Goal: Information Seeking & Learning: Learn about a topic

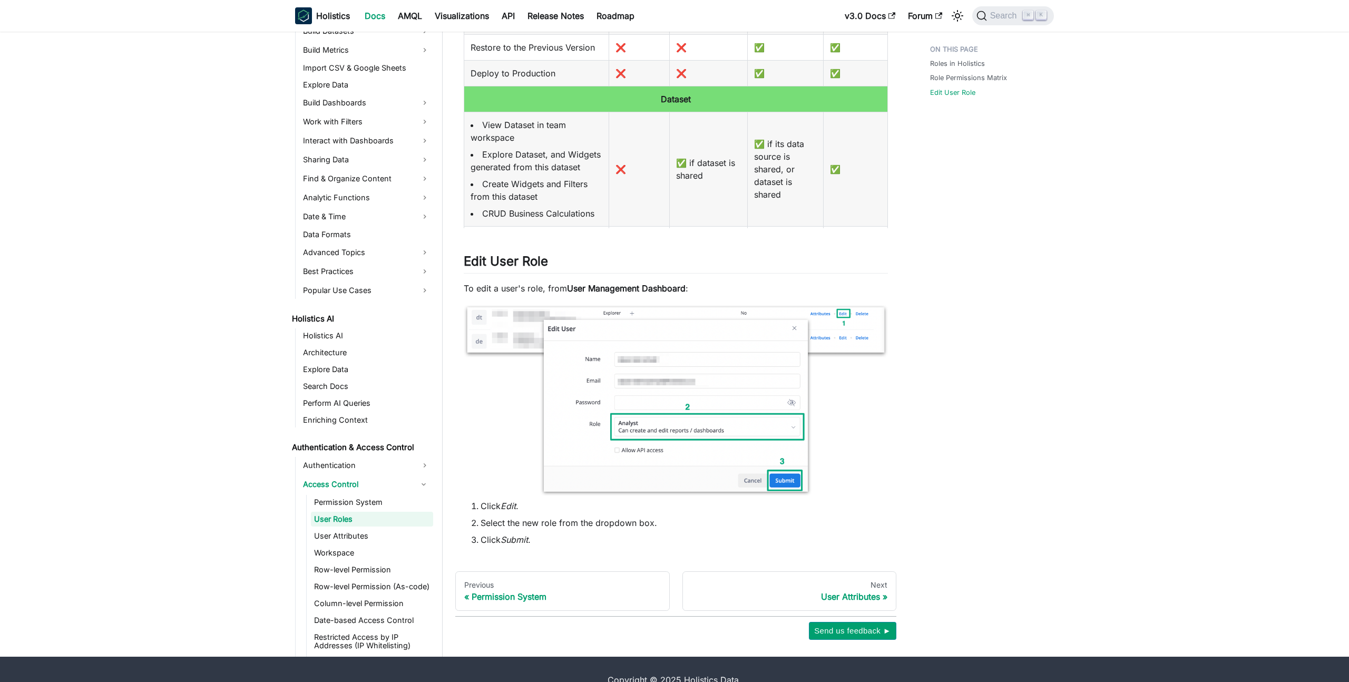
scroll to position [847, 0]
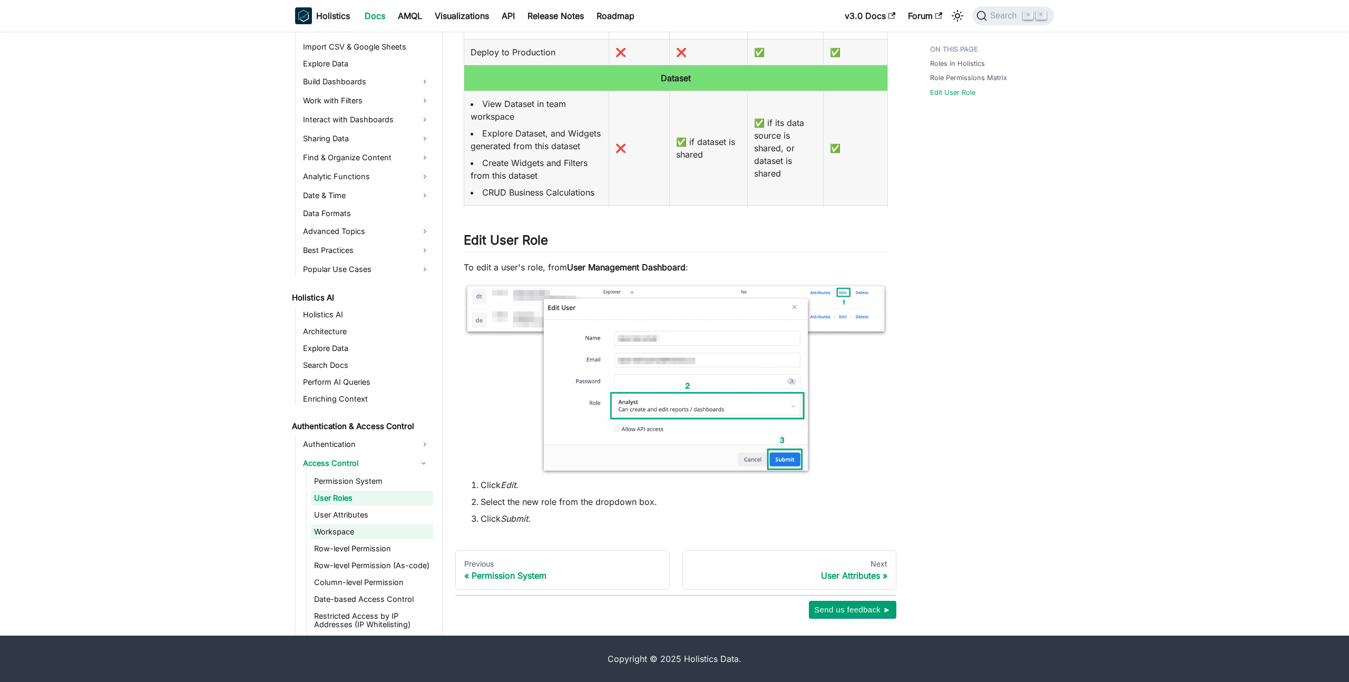
click at [345, 529] on link "Workspace" at bounding box center [372, 531] width 122 height 15
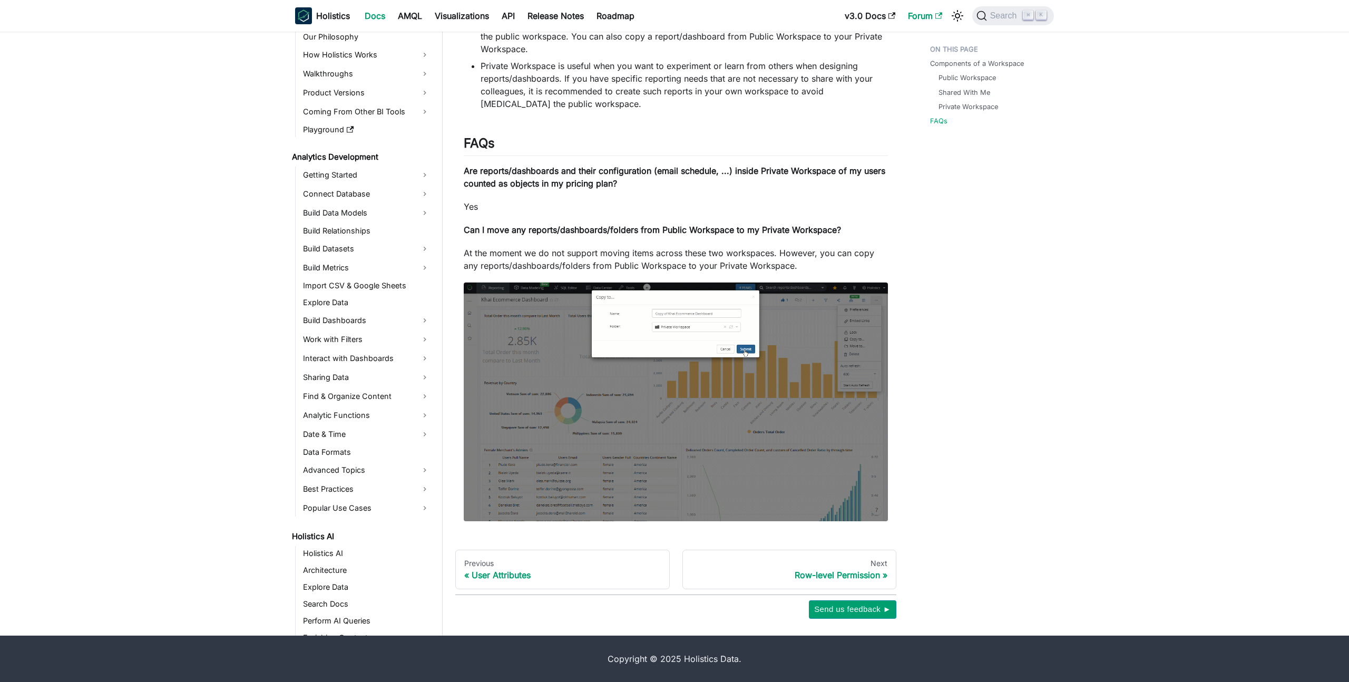
click at [931, 11] on link "Forum" at bounding box center [924, 15] width 47 height 17
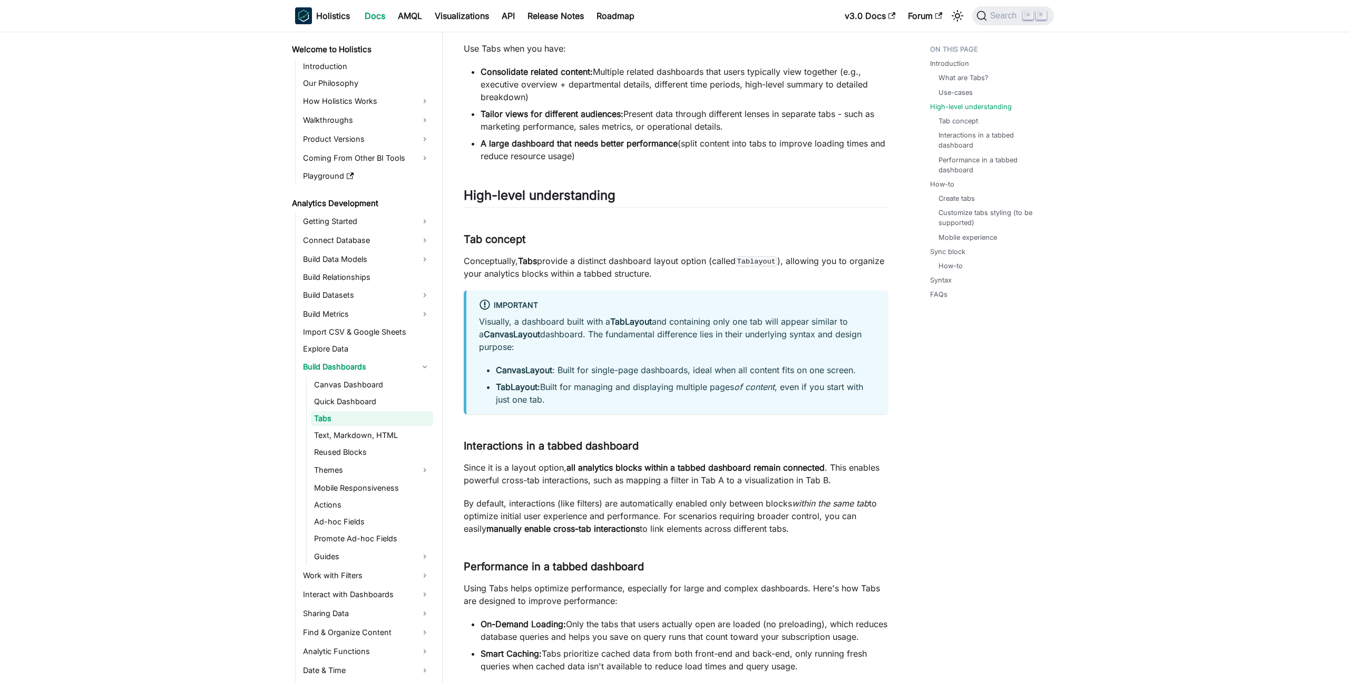
scroll to position [329, 0]
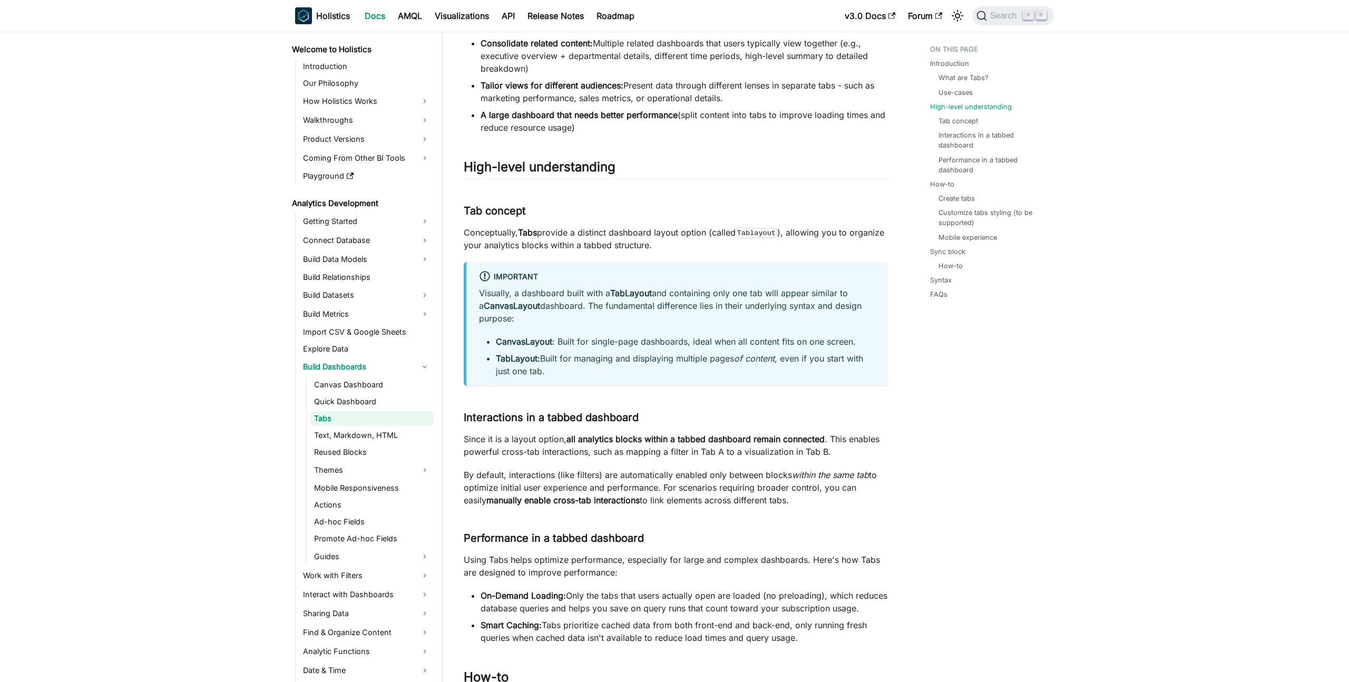
click at [662, 231] on p "Conceptually, Tabs provide a distinct dashboard layout option (called Tablayout…" at bounding box center [676, 238] width 424 height 25
click at [757, 229] on code "Tablayout" at bounding box center [756, 233] width 42 height 11
copy code "Tablayout"
click at [734, 264] on div "Important Visually, a dashboard built with a TabLayout and containing only one …" at bounding box center [676, 324] width 424 height 124
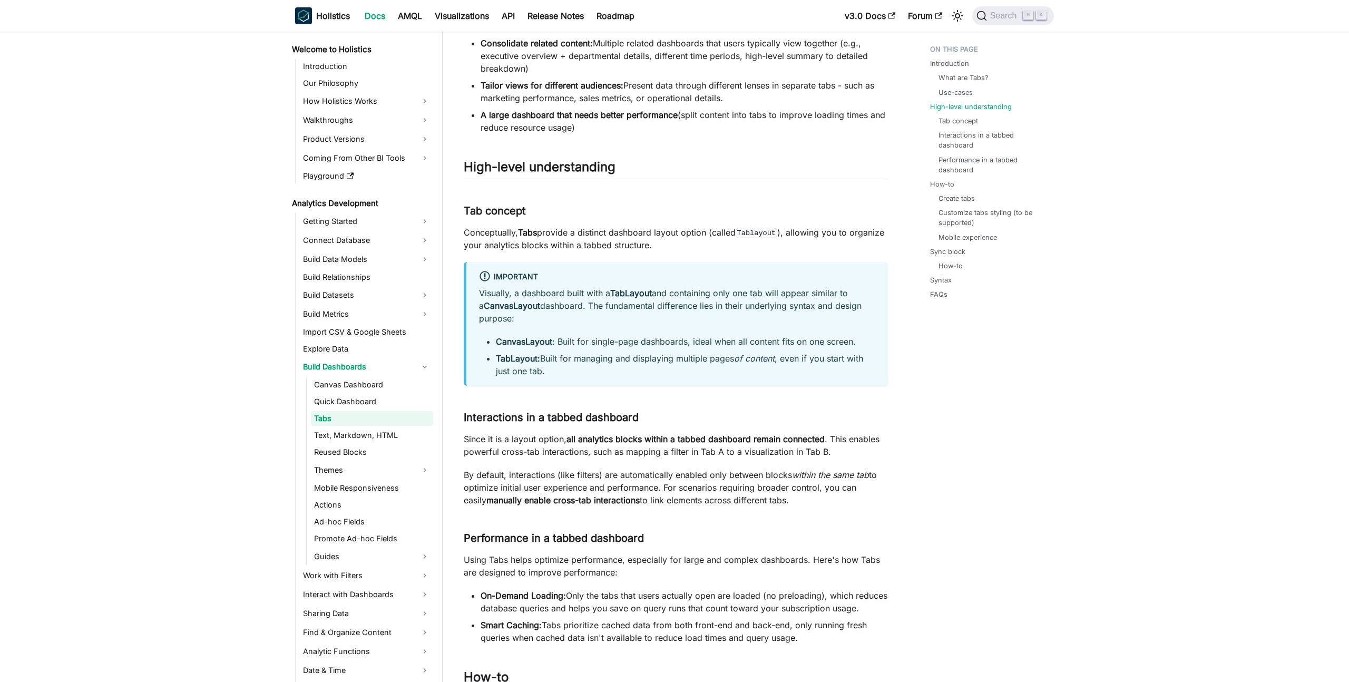
click at [507, 309] on strong "CanvasLayout" at bounding box center [512, 305] width 56 height 11
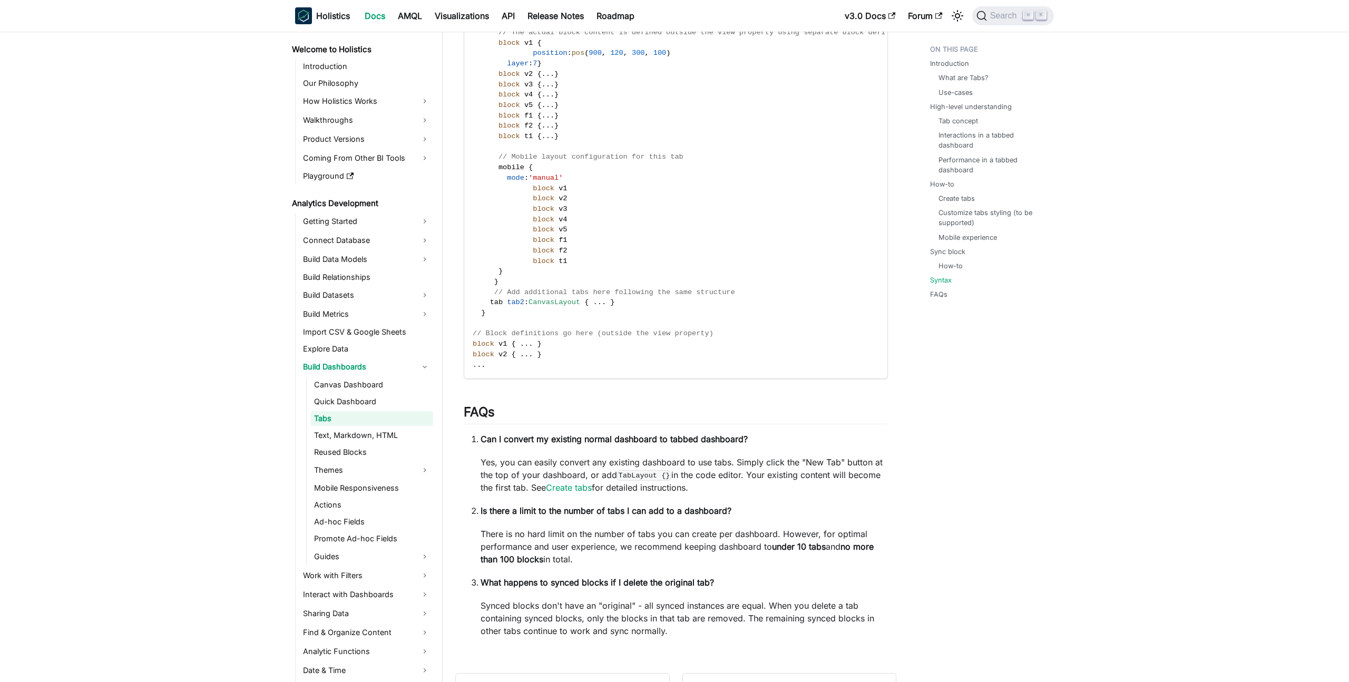
scroll to position [2619, 0]
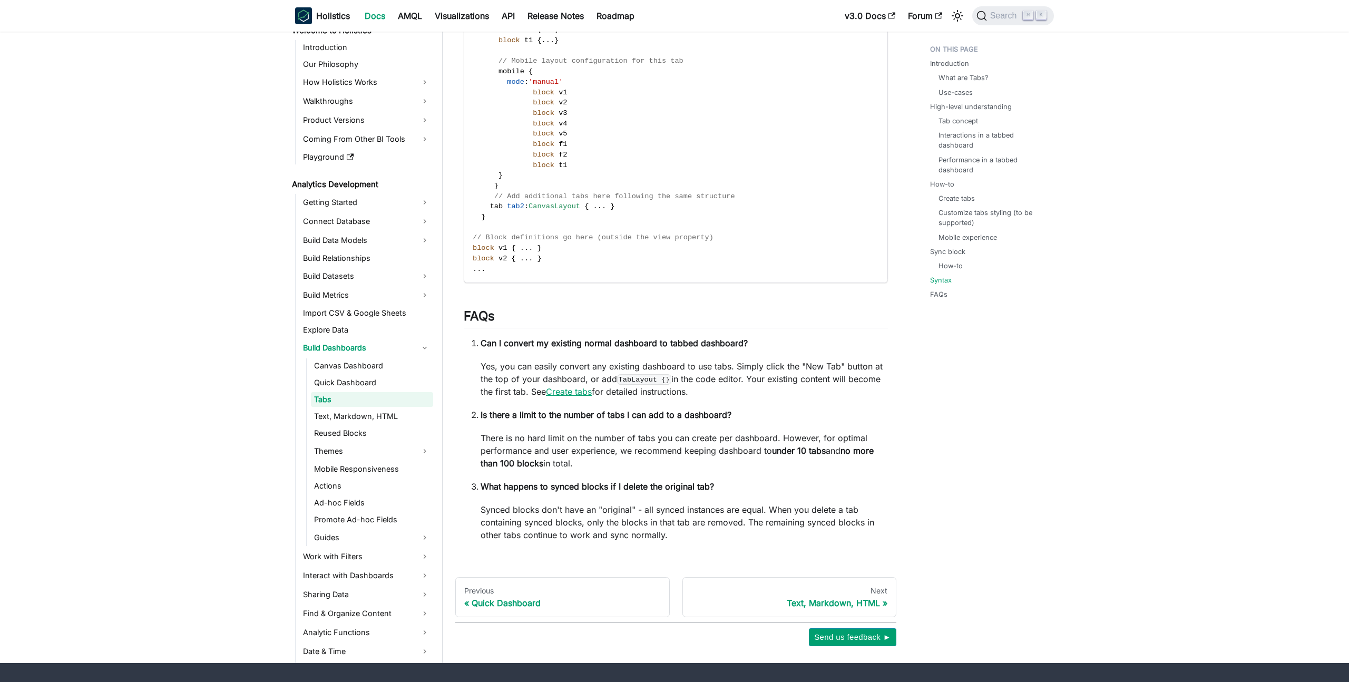
click at [560, 397] on link "Create tabs" at bounding box center [569, 391] width 46 height 11
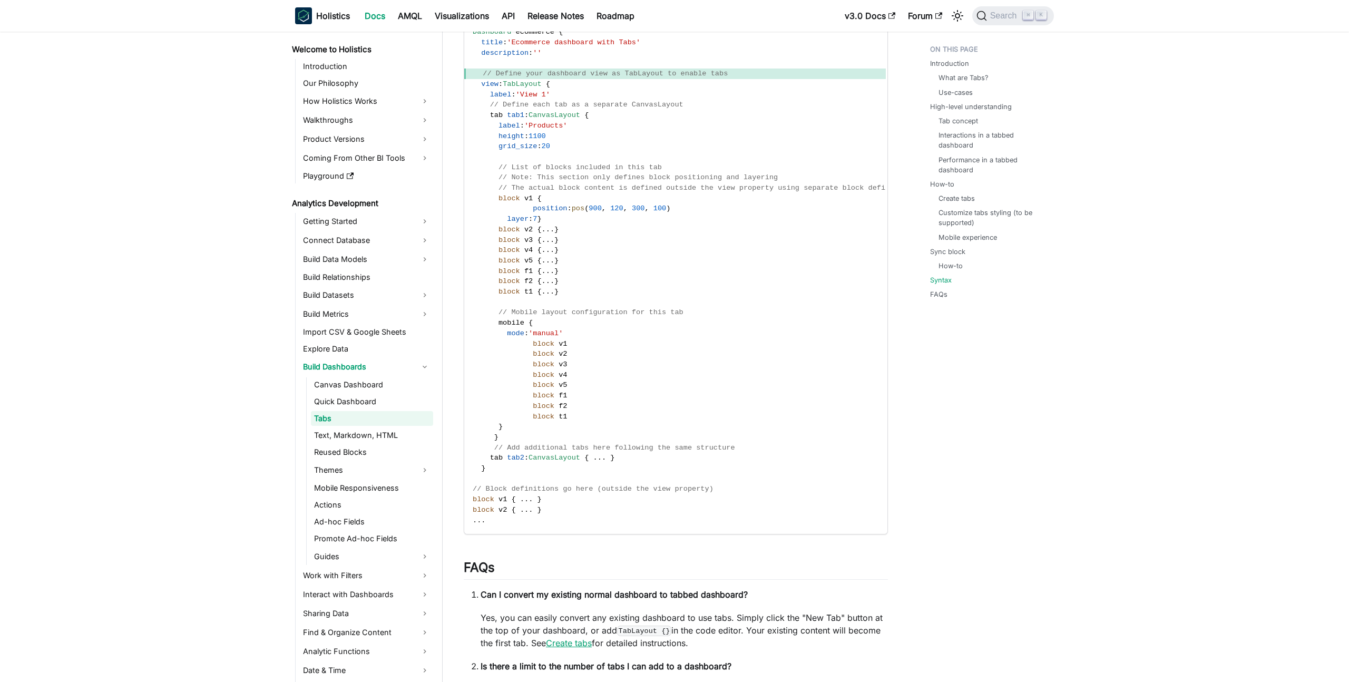
scroll to position [2672, 0]
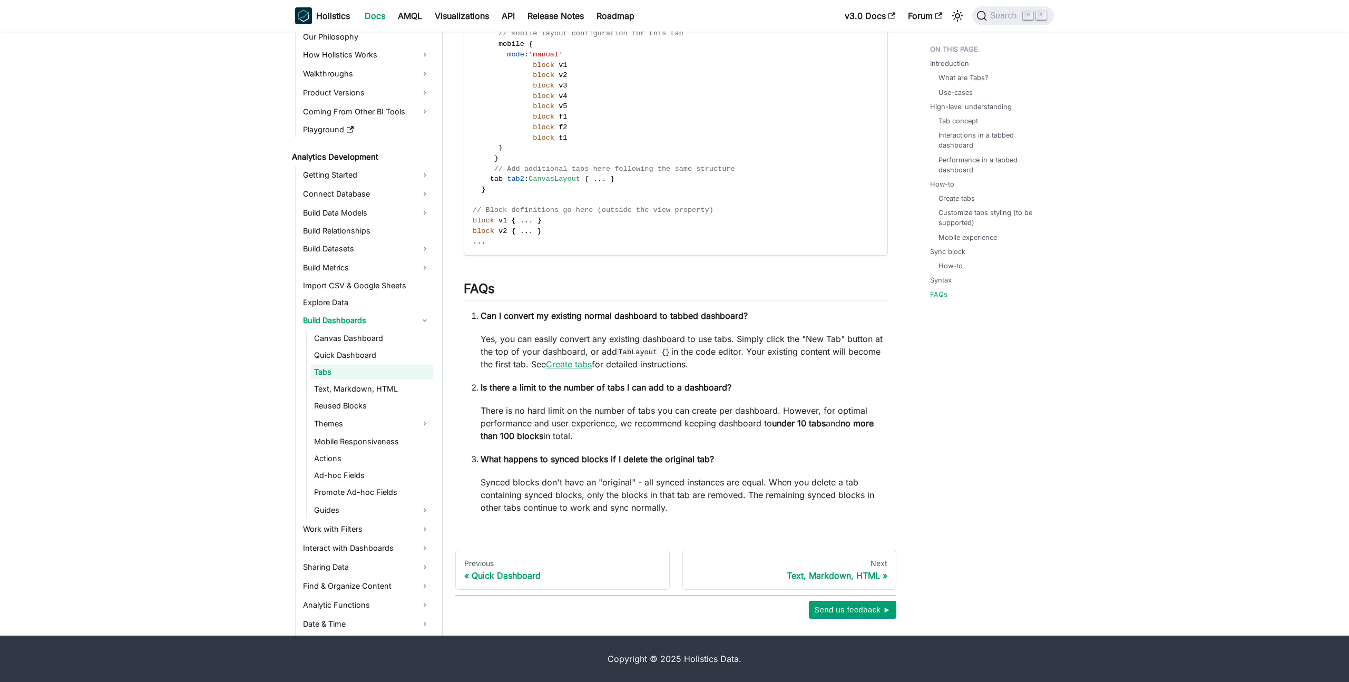
click at [579, 360] on link "Create tabs" at bounding box center [569, 364] width 46 height 11
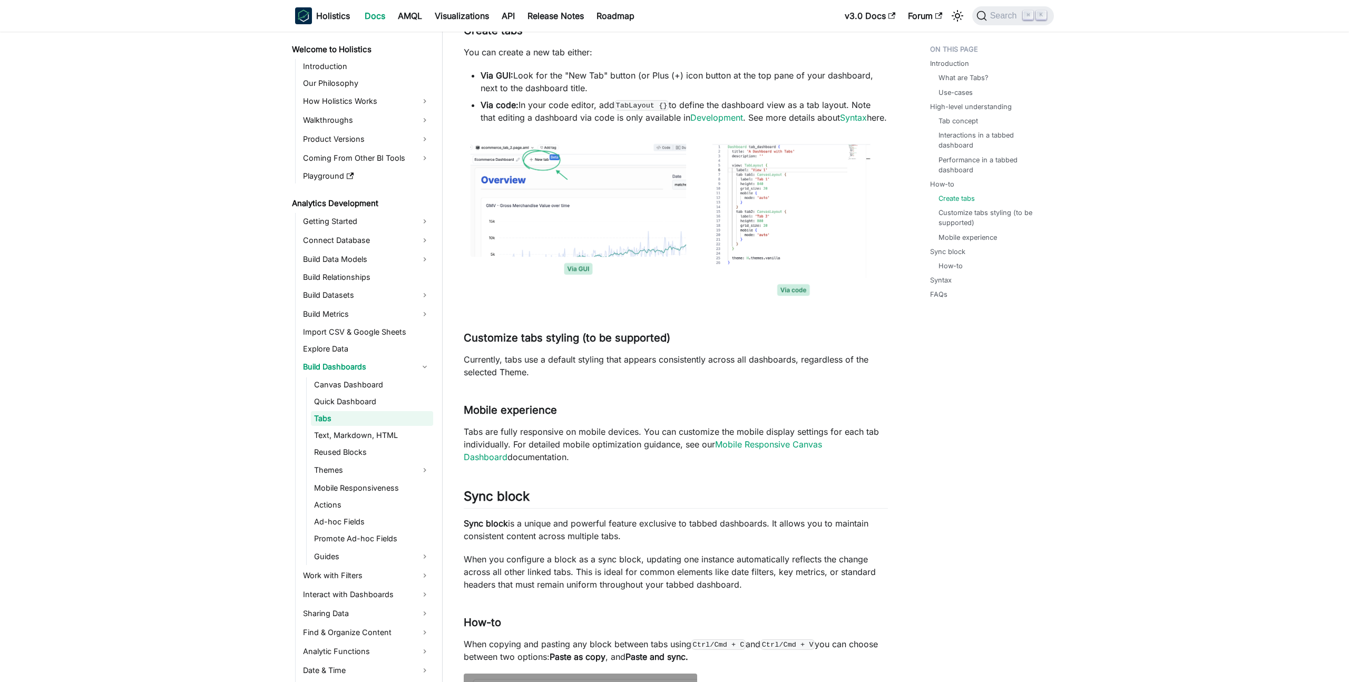
click at [773, 54] on div "Tabs BETA FEATURE This is a Beta feature. The documentation and feature may cha…" at bounding box center [676, 597] width 424 height 3109
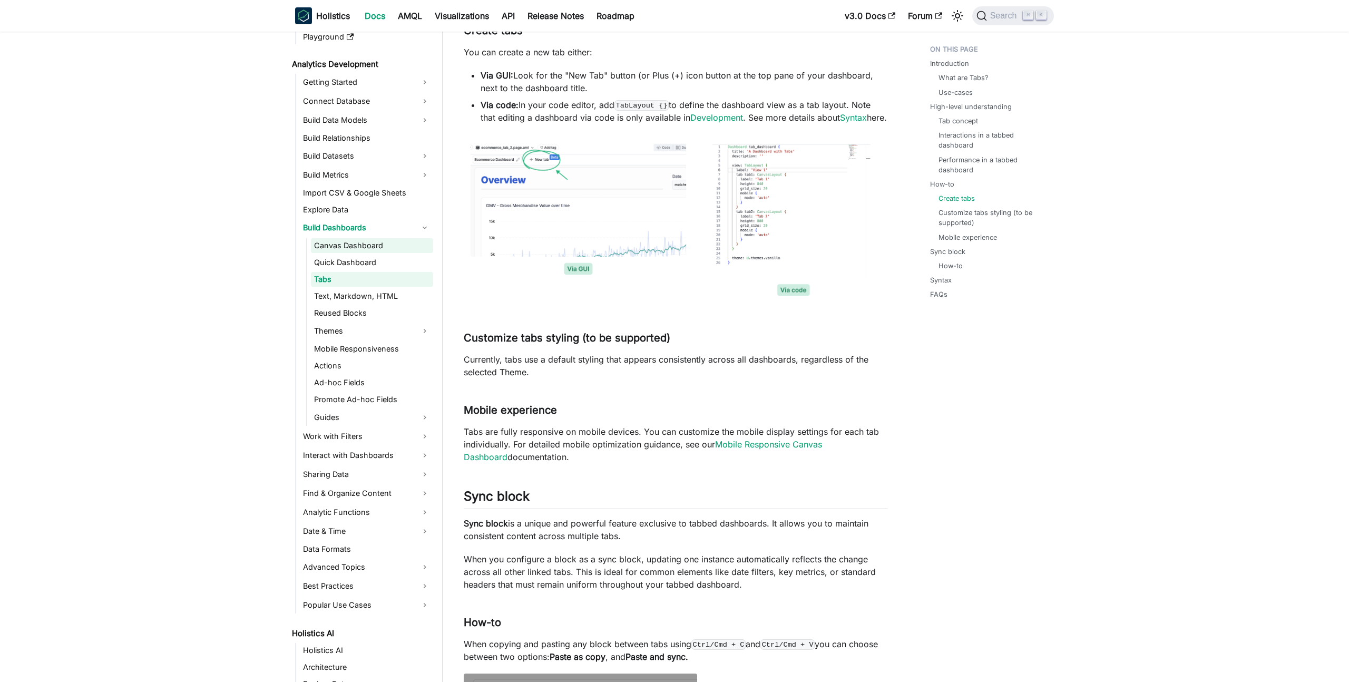
scroll to position [153, 0]
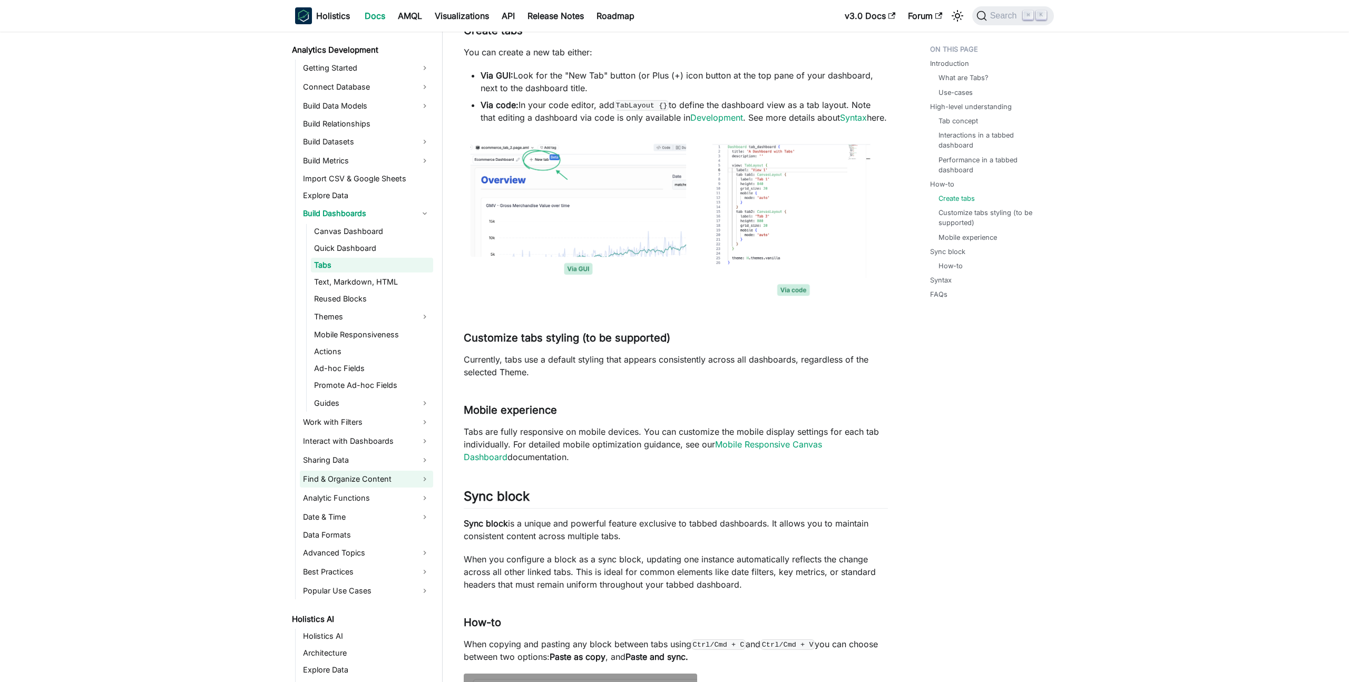
click at [372, 478] on link "Find & Organize Content" at bounding box center [366, 478] width 133 height 17
click at [367, 477] on link "Find & Organize Content" at bounding box center [366, 478] width 133 height 17
click at [346, 497] on link "Search & Bookmark" at bounding box center [372, 496] width 122 height 15
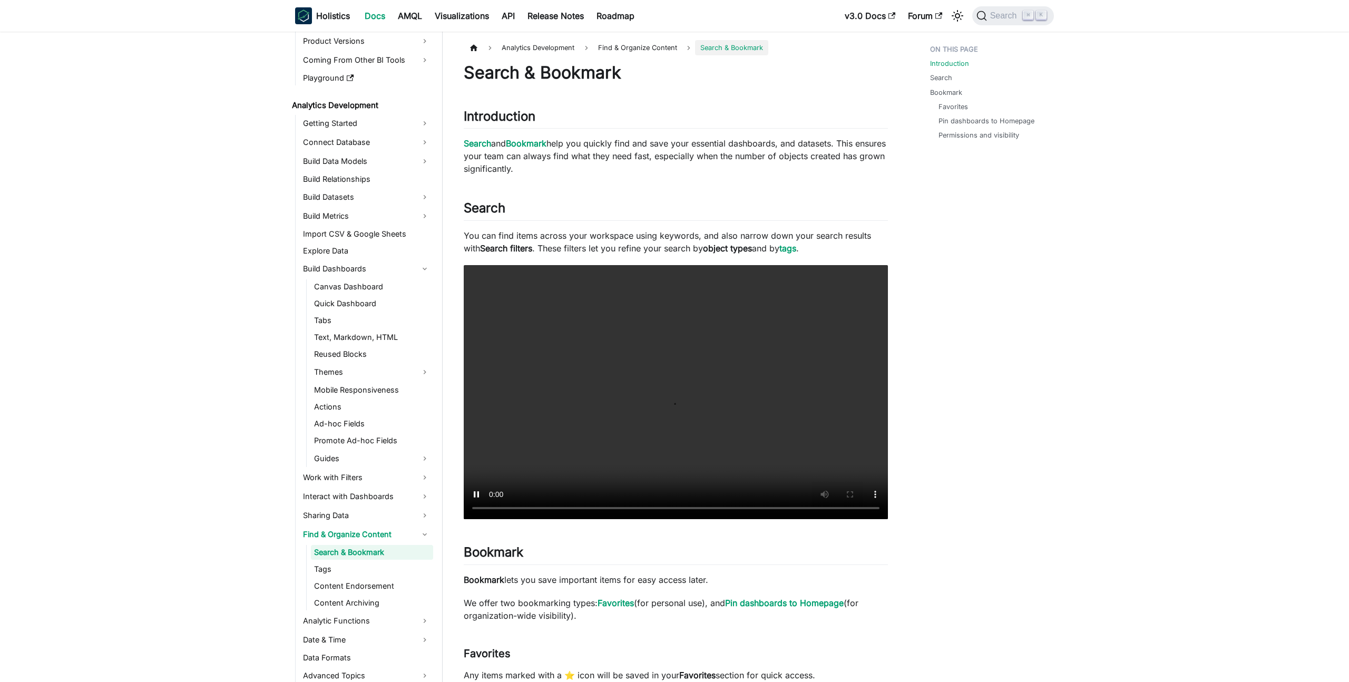
scroll to position [77, 0]
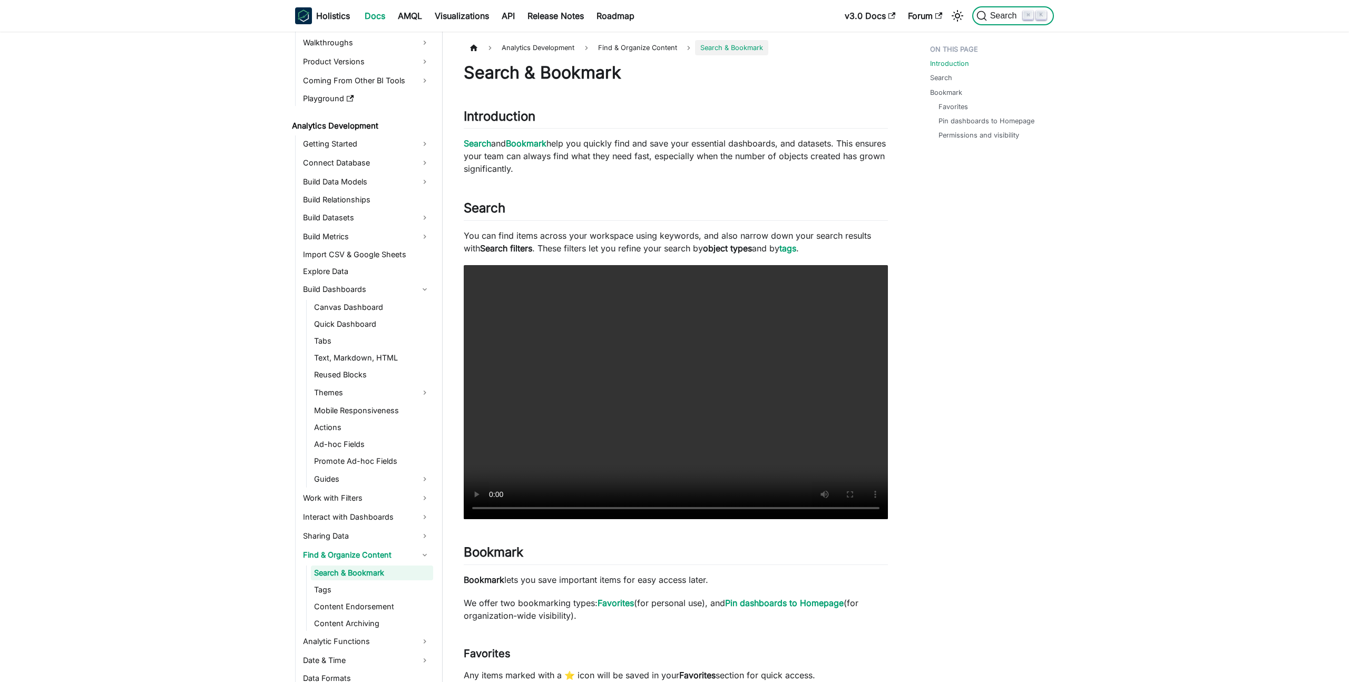
click at [1001, 19] on span "Search" at bounding box center [1005, 15] width 36 height 9
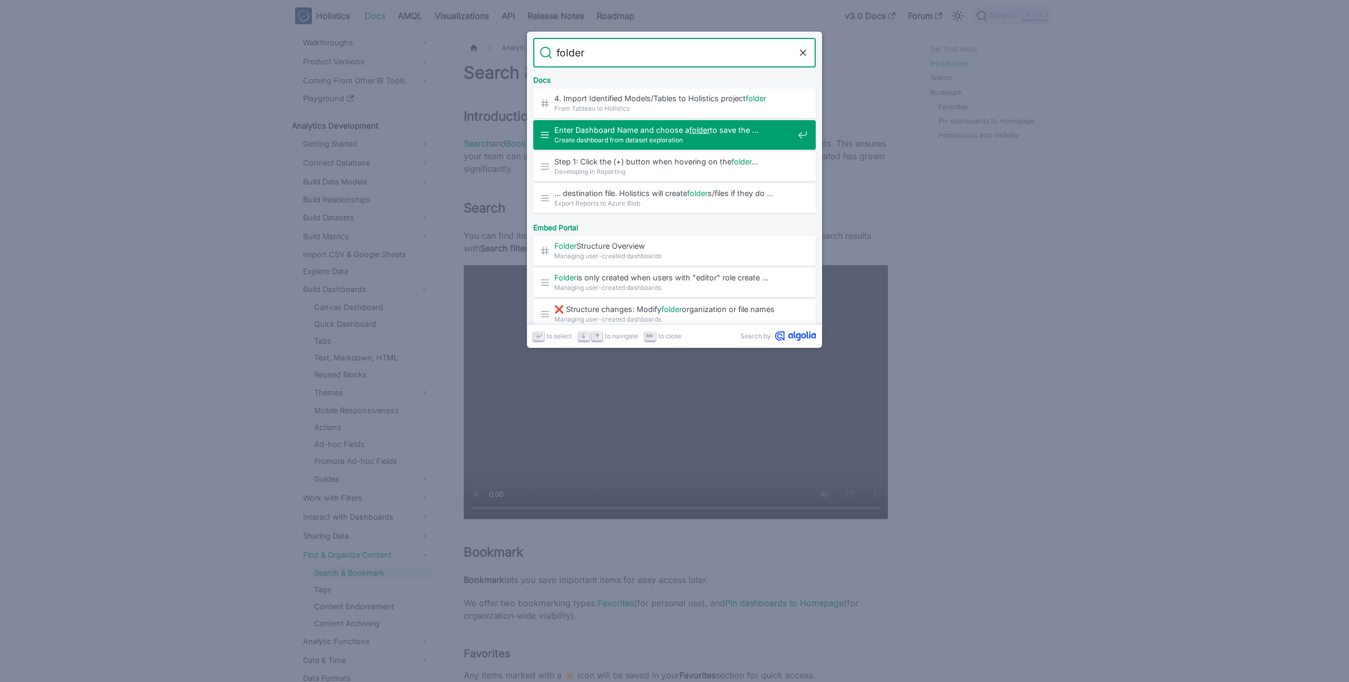
type input "folders"
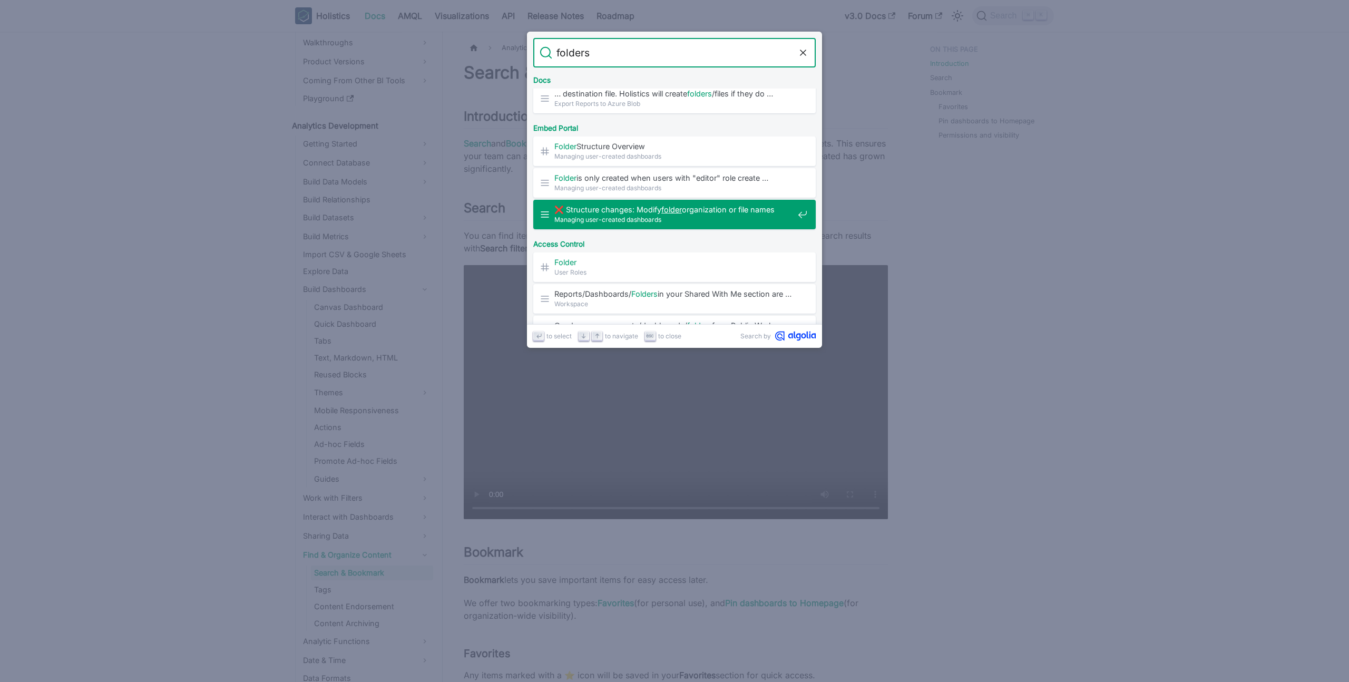
scroll to position [143, 0]
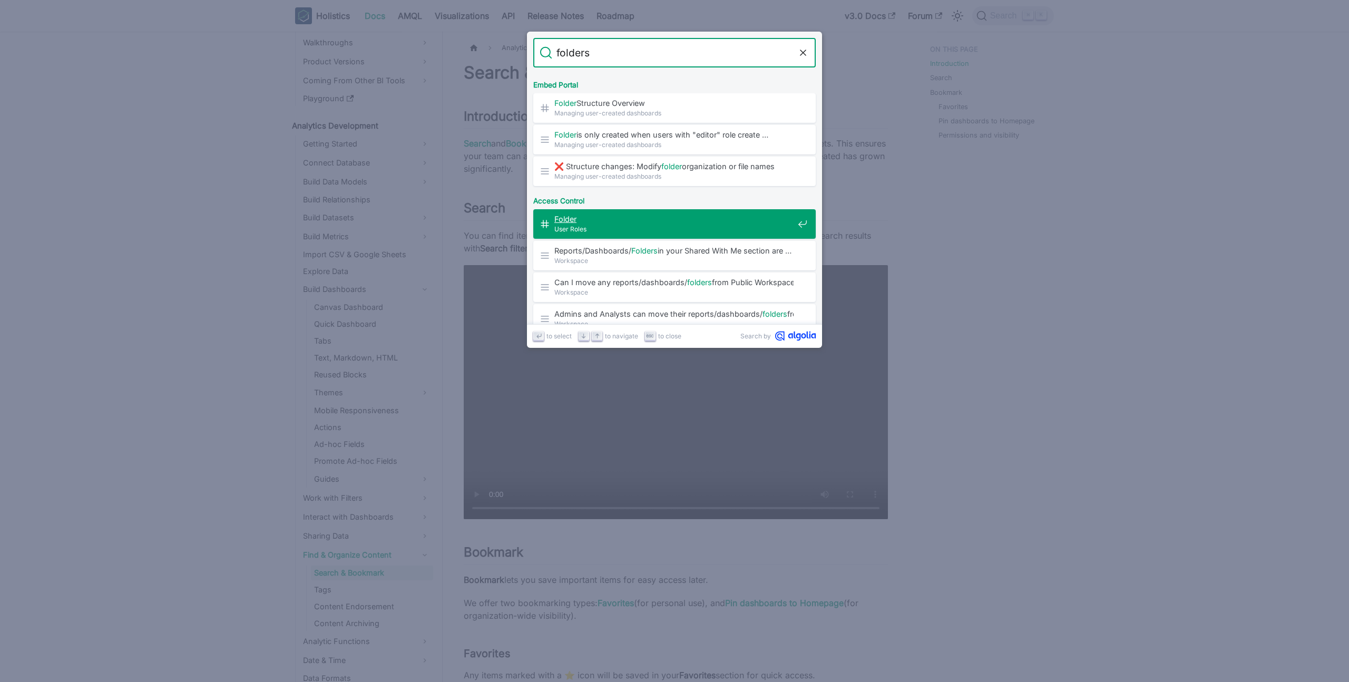
click at [682, 224] on span "User Roles" at bounding box center [673, 229] width 239 height 10
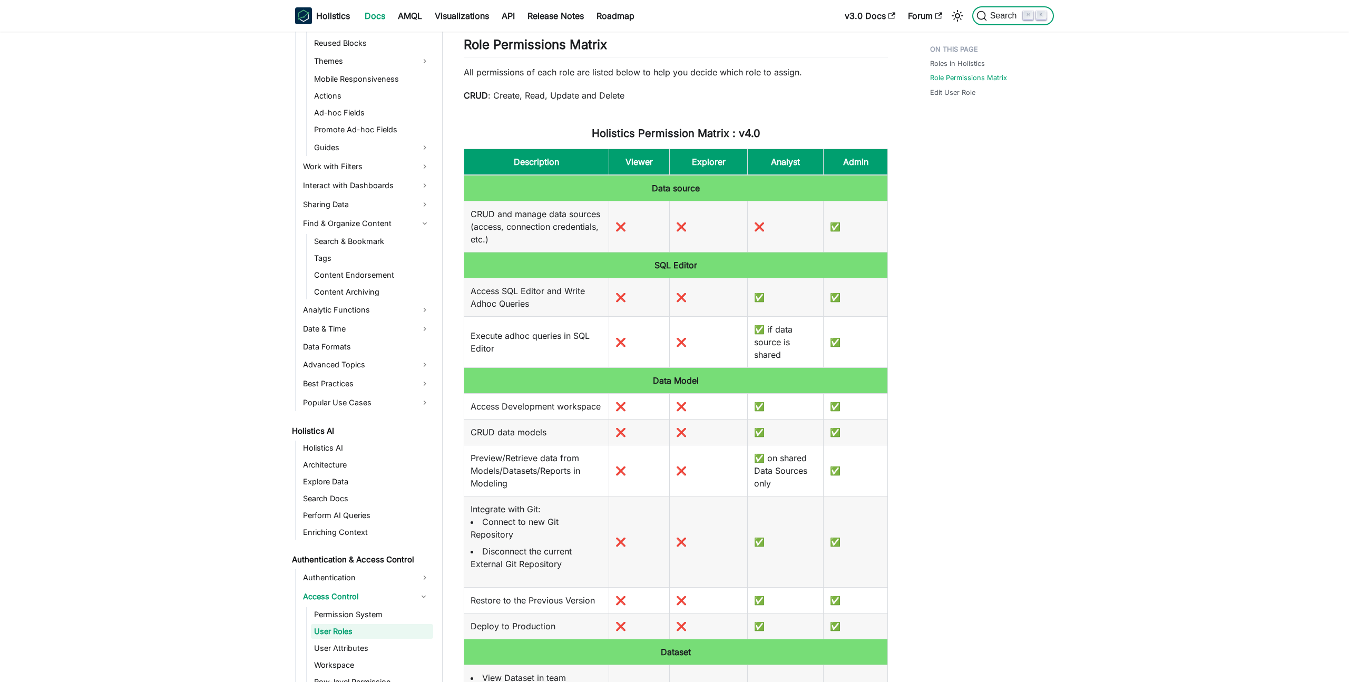
scroll to position [462, 0]
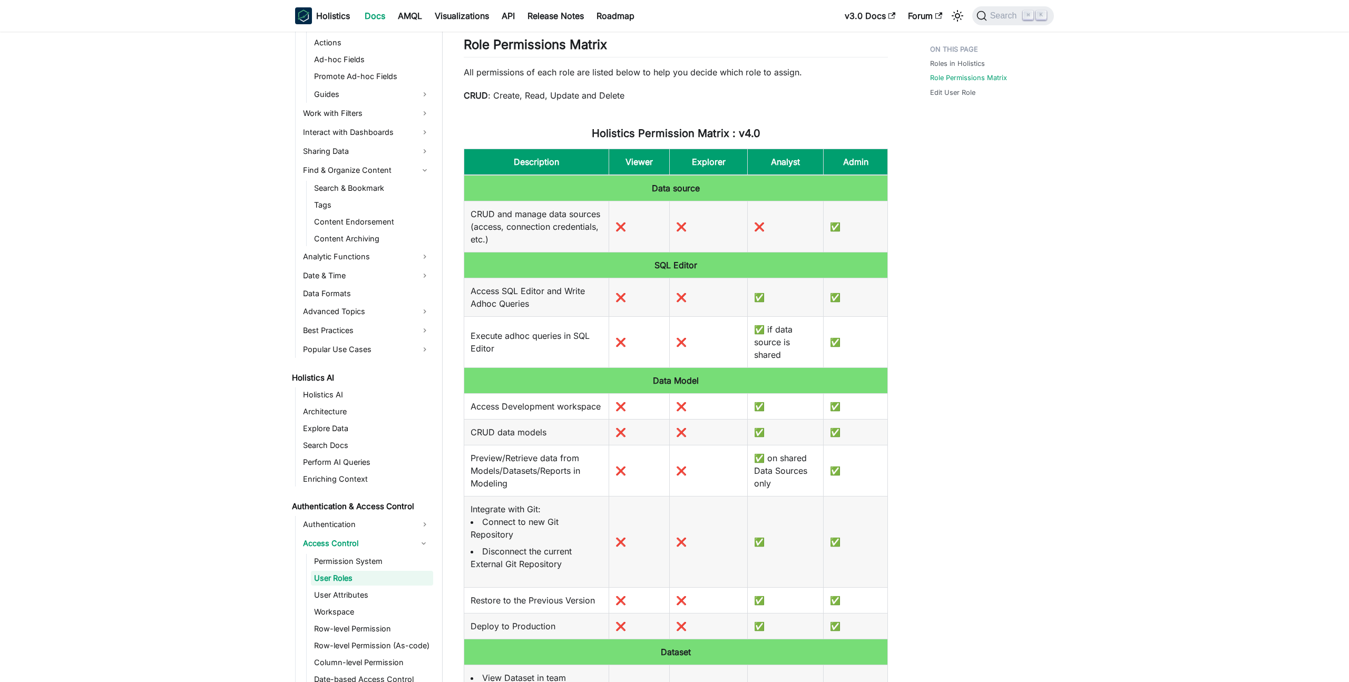
click at [1009, 366] on div "Roles in Holistics Role Permissions Matrix Edit User Role" at bounding box center [986, 479] width 155 height 1425
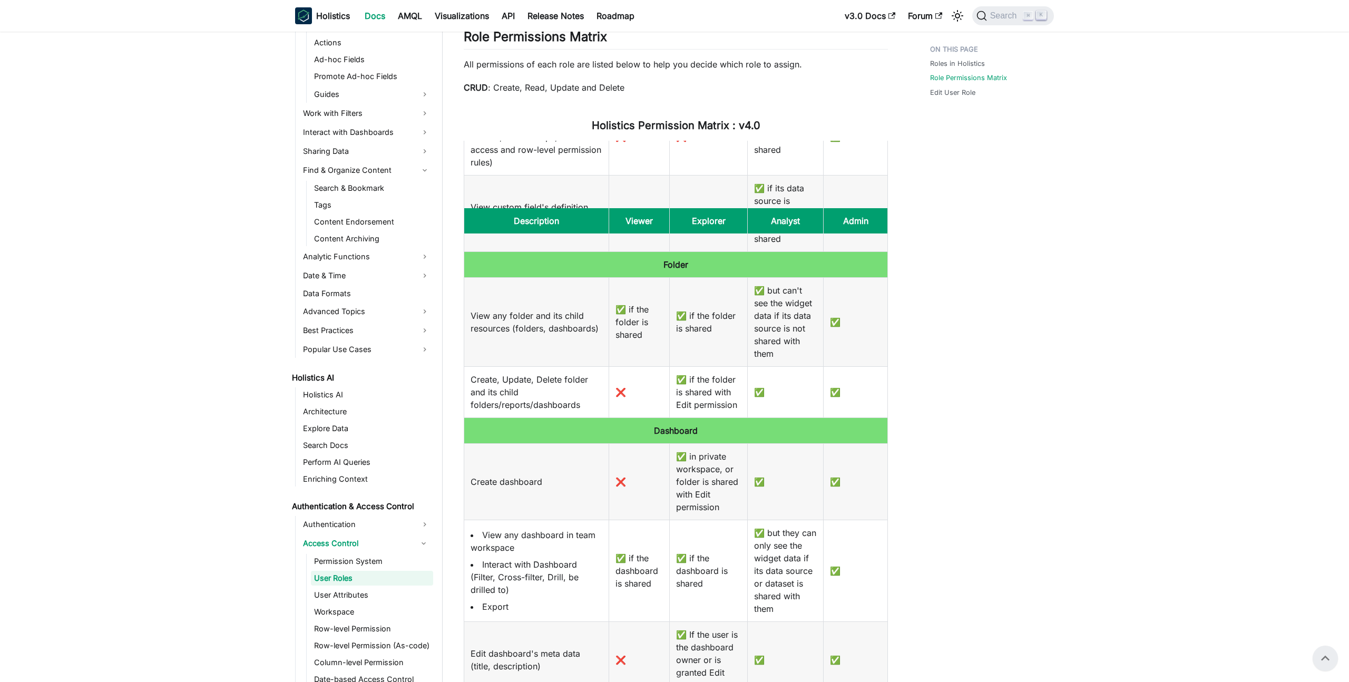
scroll to position [592, 0]
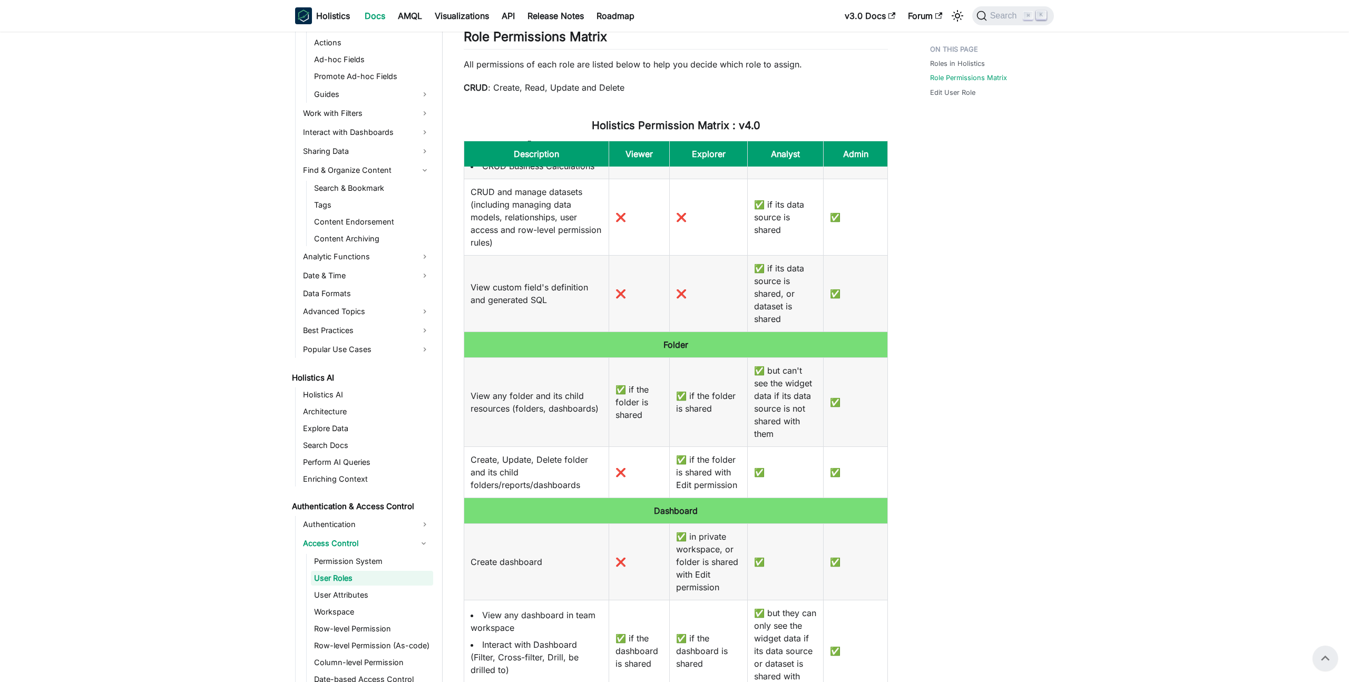
click at [1047, 295] on div "Roles in Holistics Role Permissions Matrix Edit User Role" at bounding box center [986, 471] width 155 height 1425
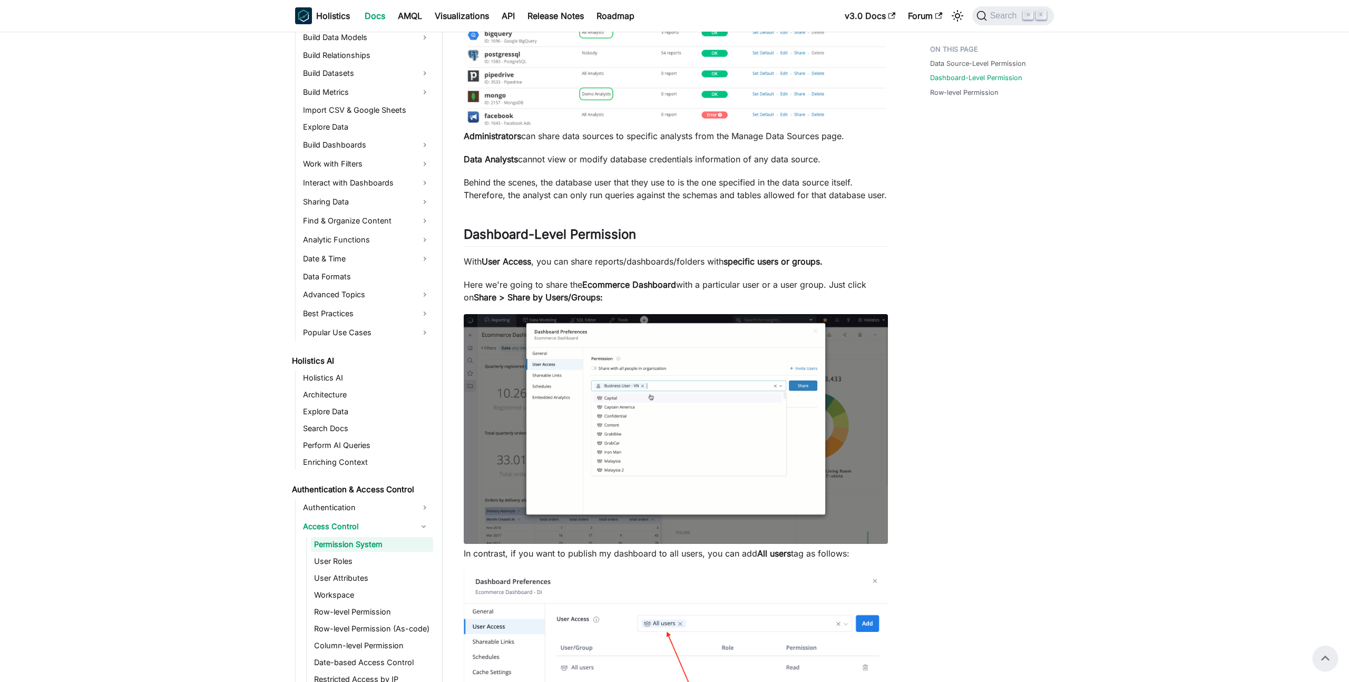
scroll to position [85, 0]
